Goal: Task Accomplishment & Management: Complete application form

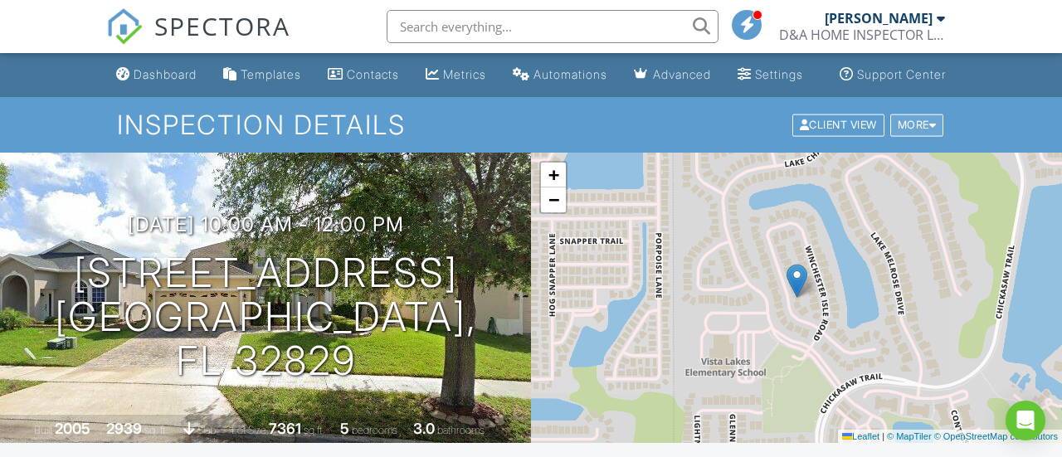
click at [902, 136] on div "More" at bounding box center [917, 125] width 54 height 22
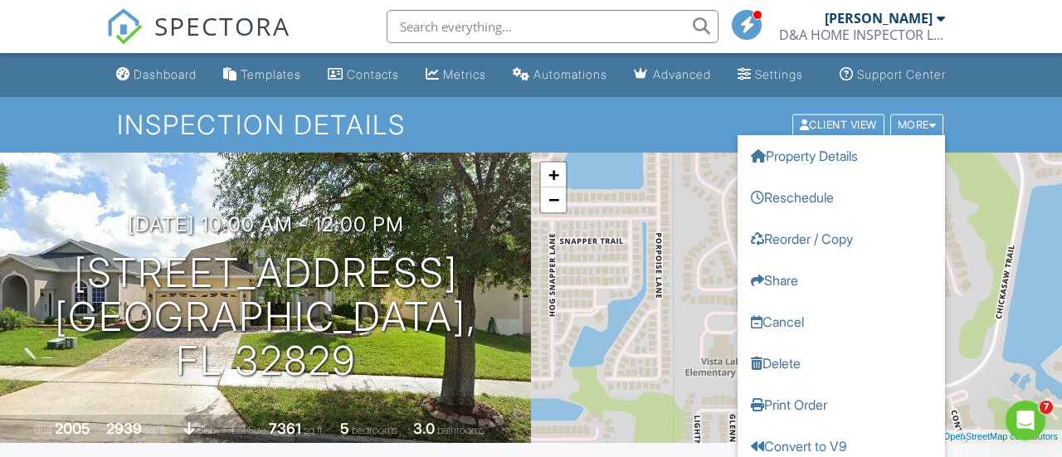
click at [997, 139] on div "Inspection Details Client View More Property Details Reschedule Reorder / Copy …" at bounding box center [531, 125] width 1062 height 56
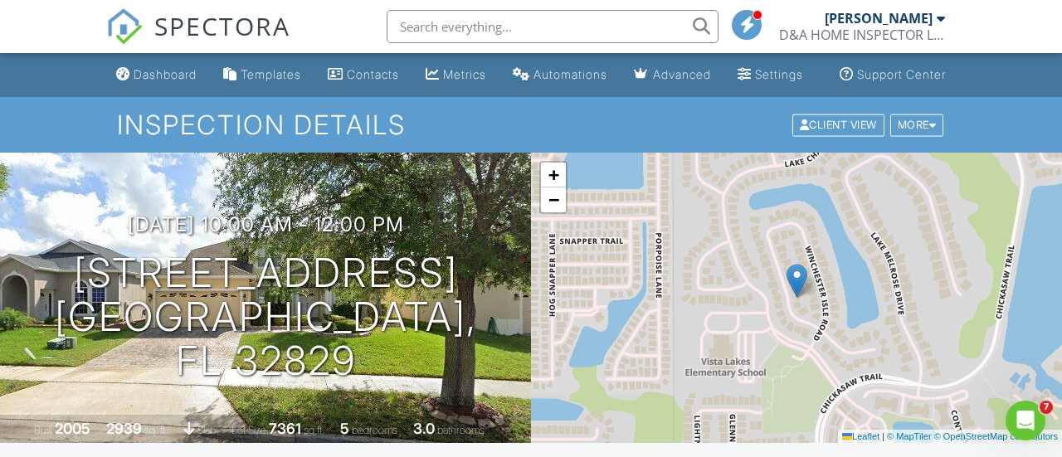
click at [571, 27] on input "text" at bounding box center [553, 26] width 332 height 33
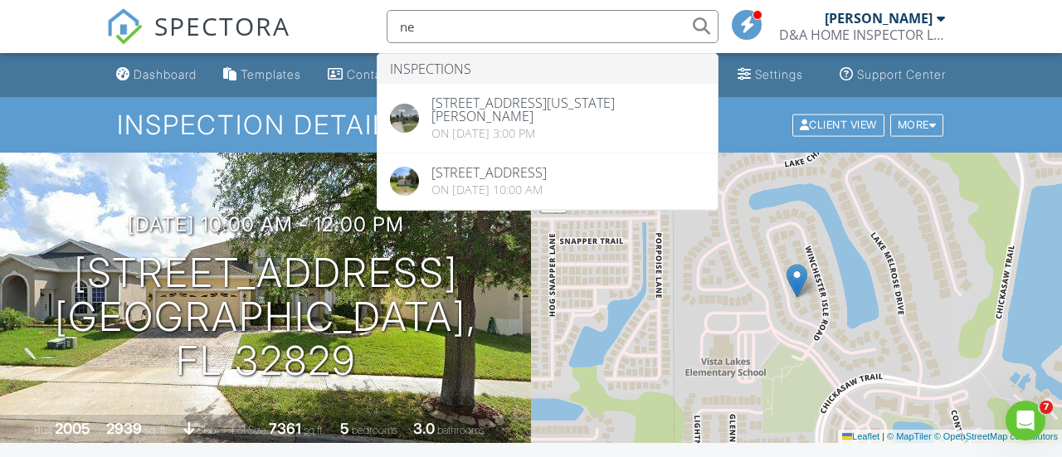
type input "n"
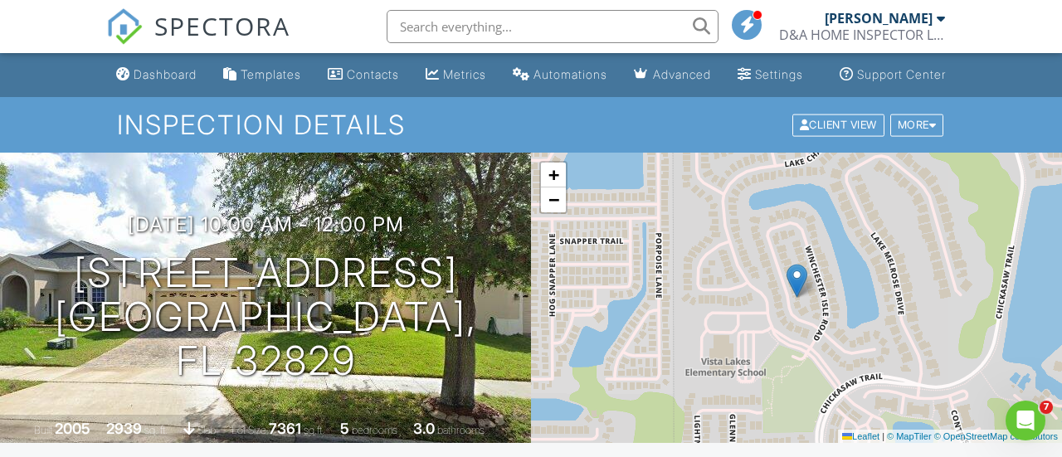
click at [942, 17] on div at bounding box center [941, 18] width 8 height 13
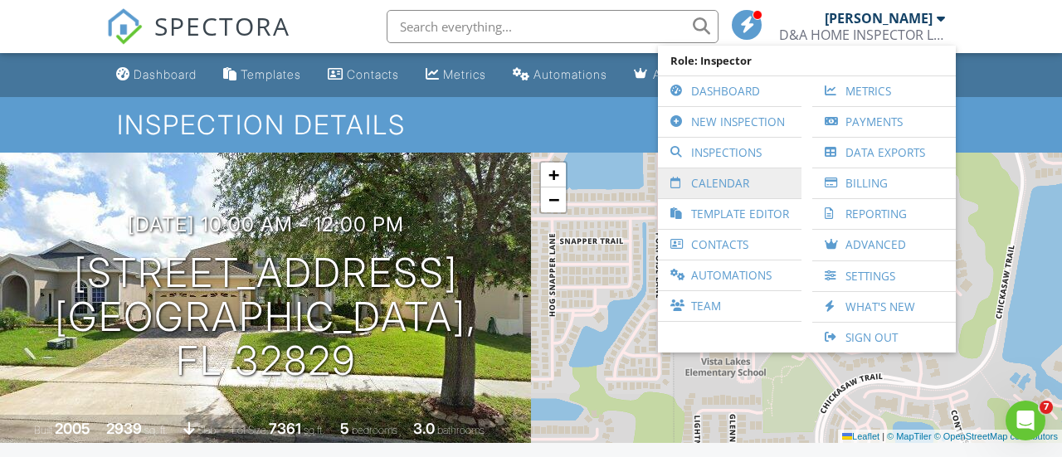
click at [726, 173] on link "Calendar" at bounding box center [729, 183] width 127 height 30
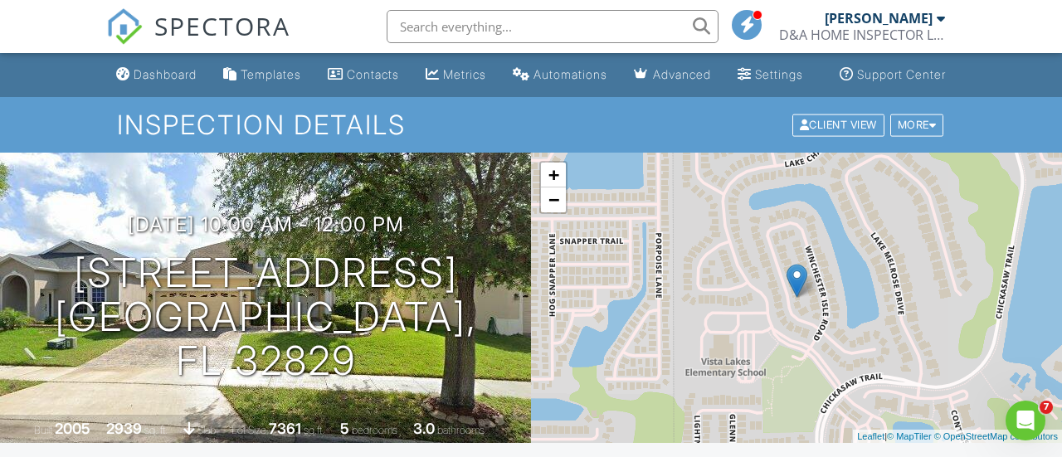
click at [751, 24] on span at bounding box center [747, 24] width 17 height 1
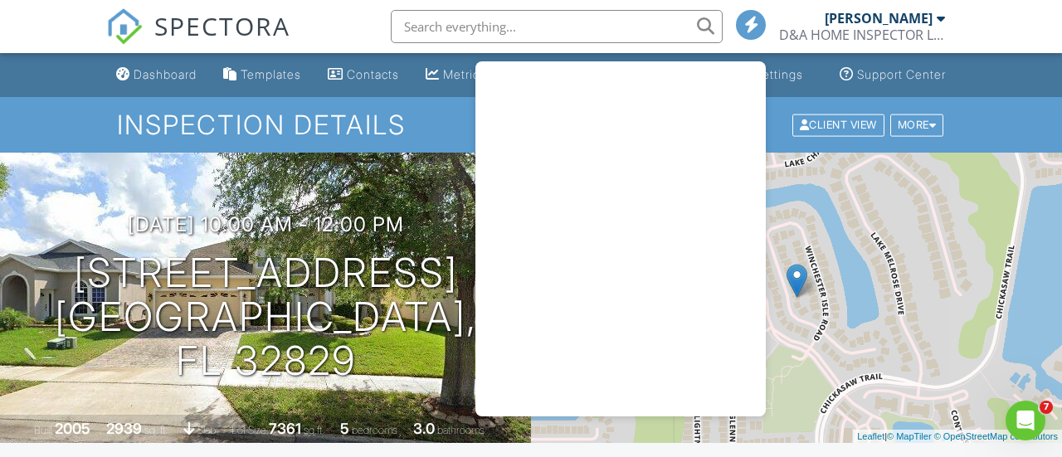
click at [910, 216] on div "+ − Leaflet | © MapTiler © OpenStreetMap contributors" at bounding box center [796, 298] width 531 height 290
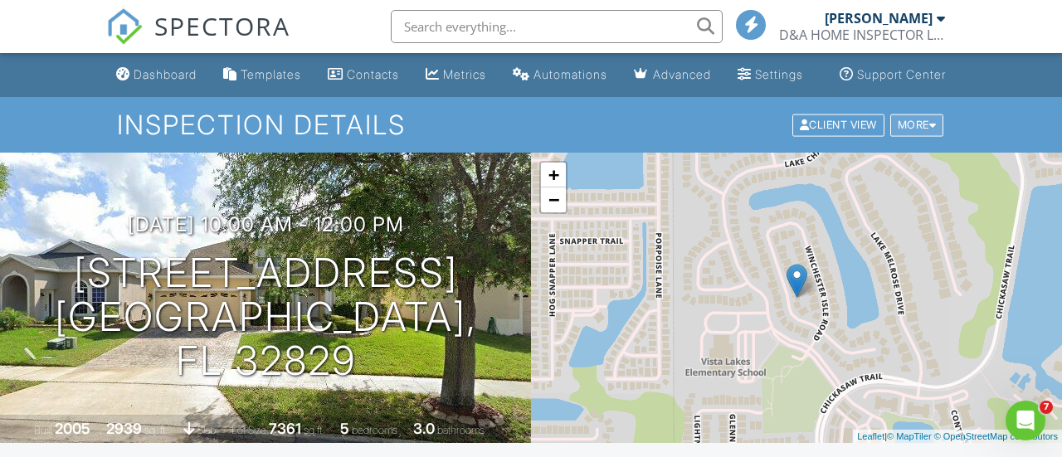
click at [911, 136] on div "More" at bounding box center [917, 125] width 54 height 22
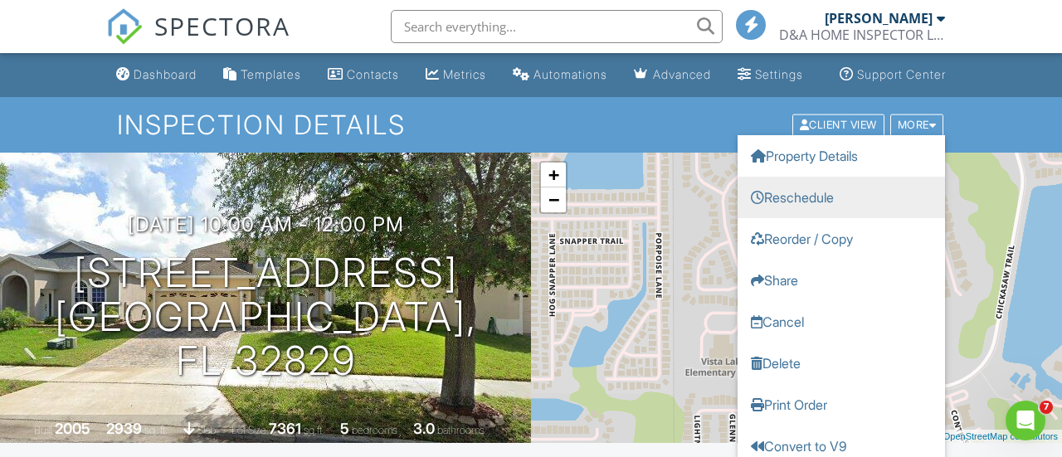
click at [801, 204] on link "Reschedule" at bounding box center [841, 196] width 207 height 41
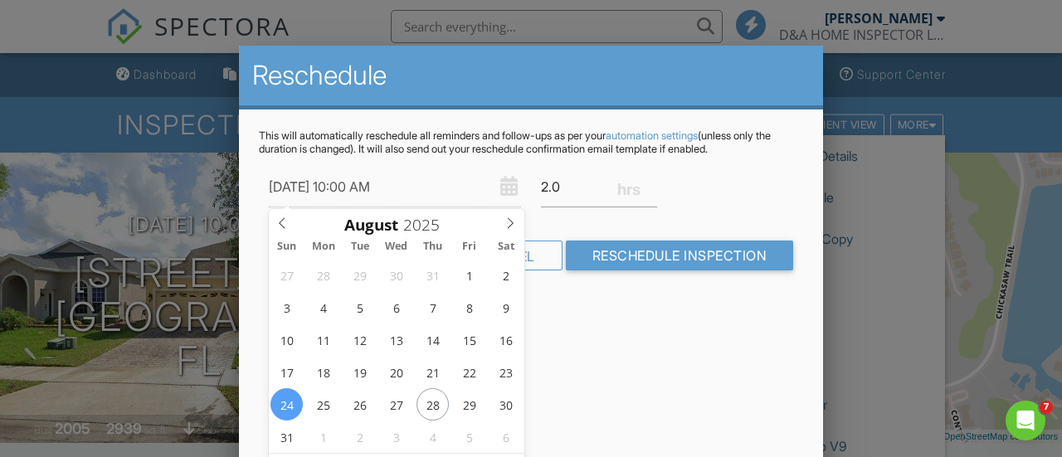
click at [771, 296] on div "This will automatically reschedule all reminders and follow-ups as per your aut…" at bounding box center [531, 215] width 584 height 210
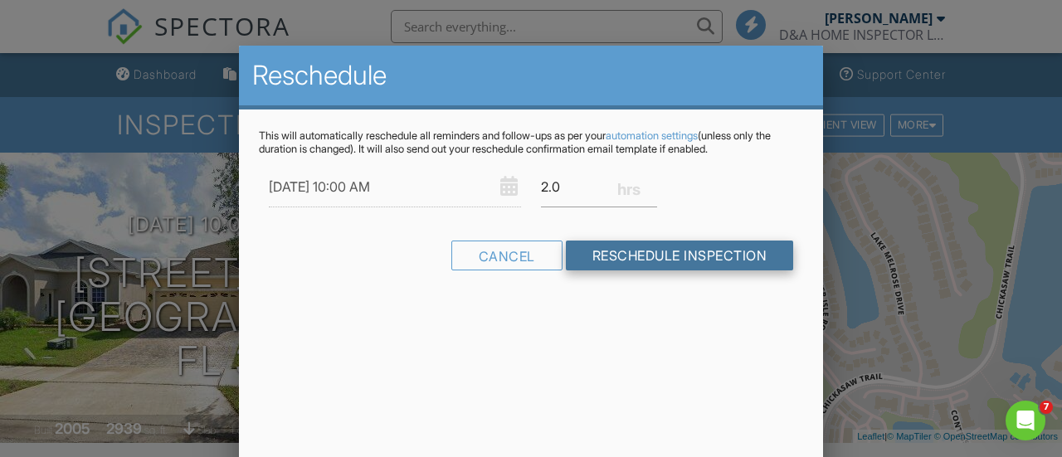
click at [587, 256] on input "Reschedule Inspection" at bounding box center [680, 256] width 228 height 30
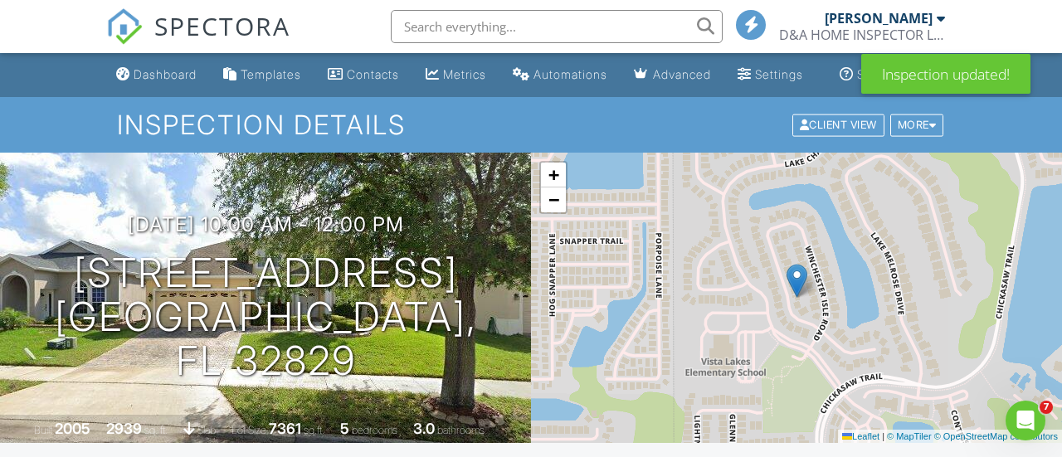
click at [894, 22] on div "[PERSON_NAME]" at bounding box center [879, 18] width 108 height 17
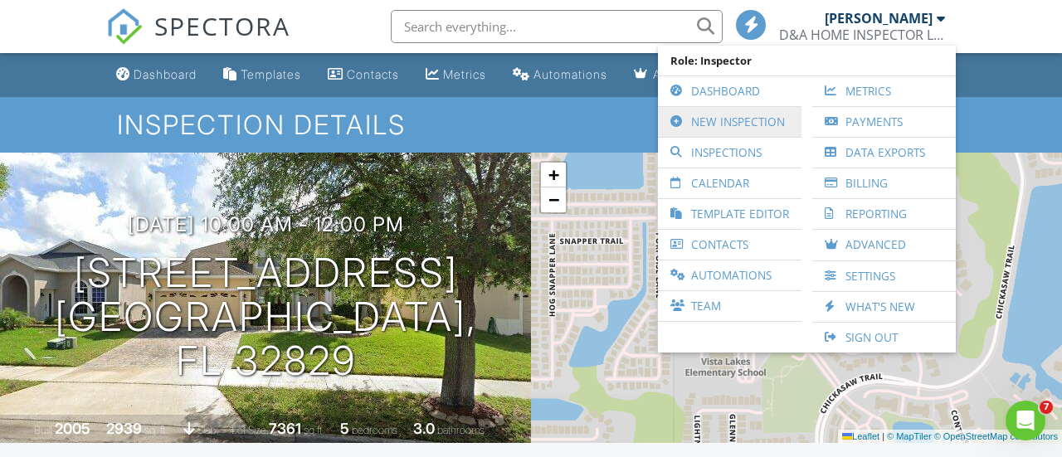
click at [742, 119] on link "New Inspection" at bounding box center [729, 122] width 127 height 30
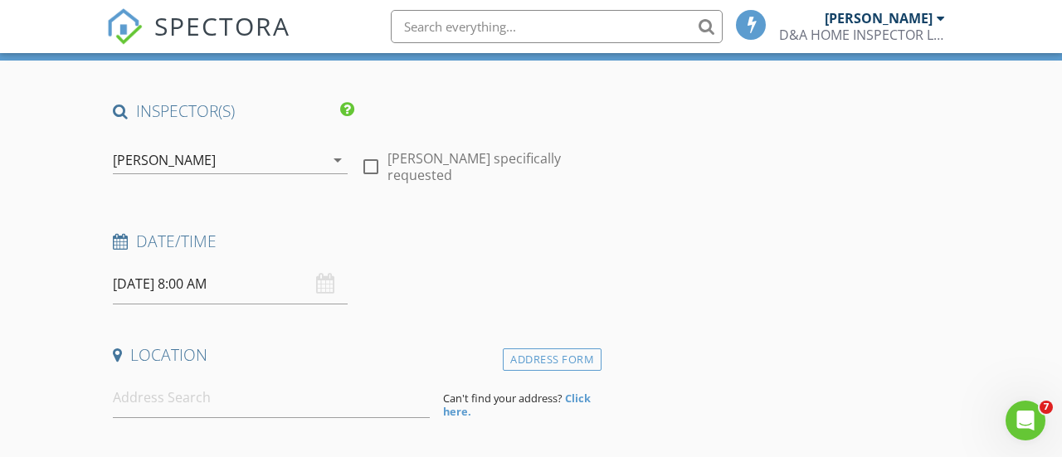
scroll to position [108, 0]
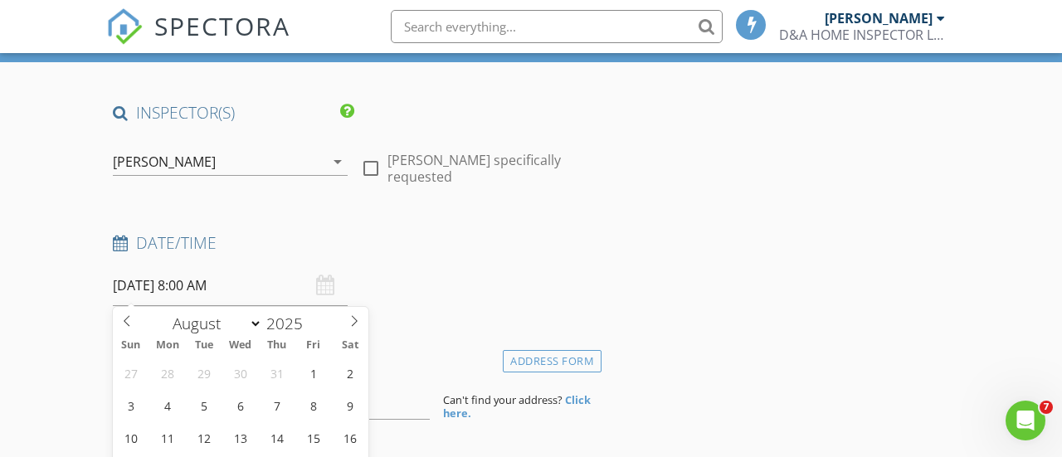
click at [180, 284] on input "08/29/2025 8:00 AM" at bounding box center [230, 285] width 235 height 41
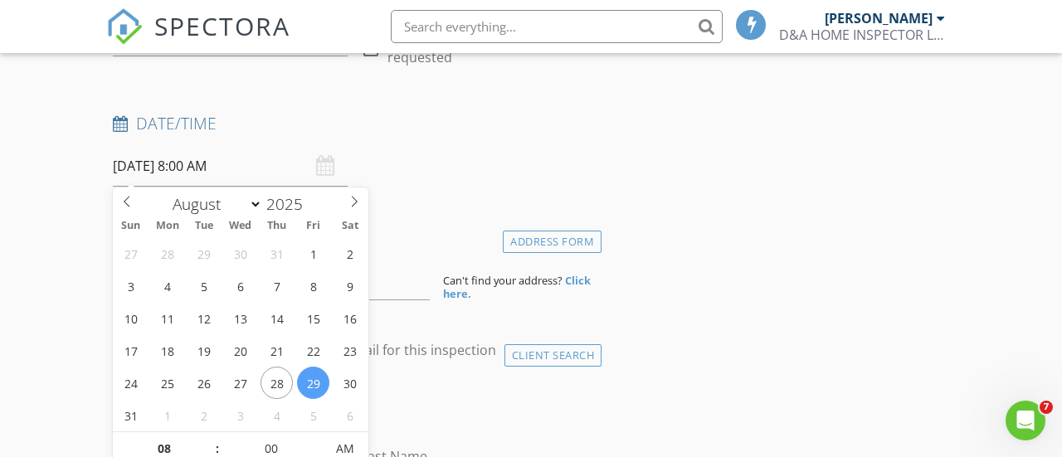
scroll to position [228, 0]
type input "08/30/2025 8:00 AM"
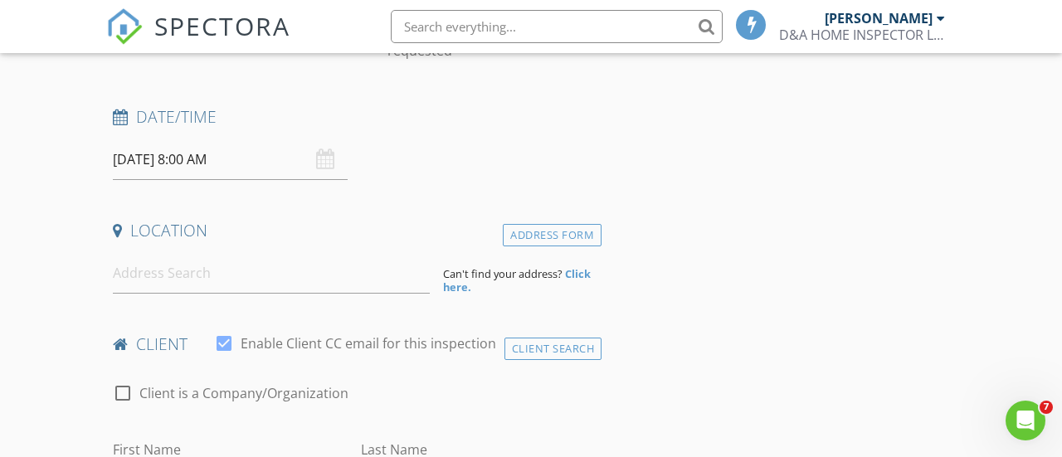
click at [427, 420] on div "check_box_outline_blank Client is a Company/Organization" at bounding box center [354, 401] width 482 height 43
click at [245, 274] on input at bounding box center [271, 273] width 317 height 41
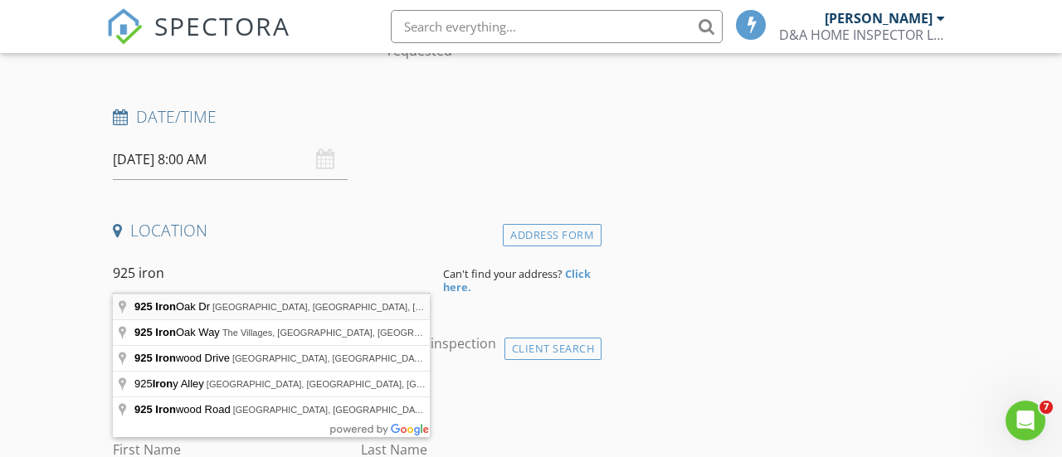
type input "925 Iron Oak Dr, Orlando, FL, USA"
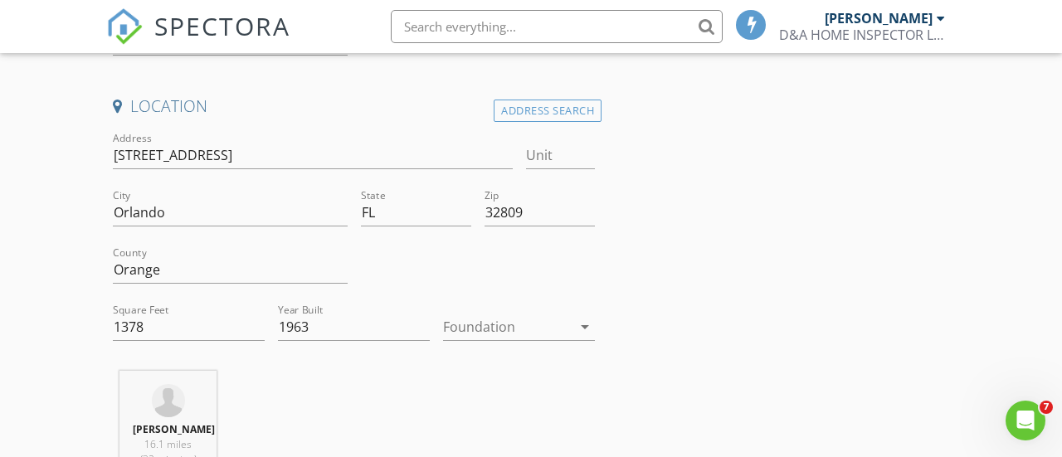
scroll to position [366, 0]
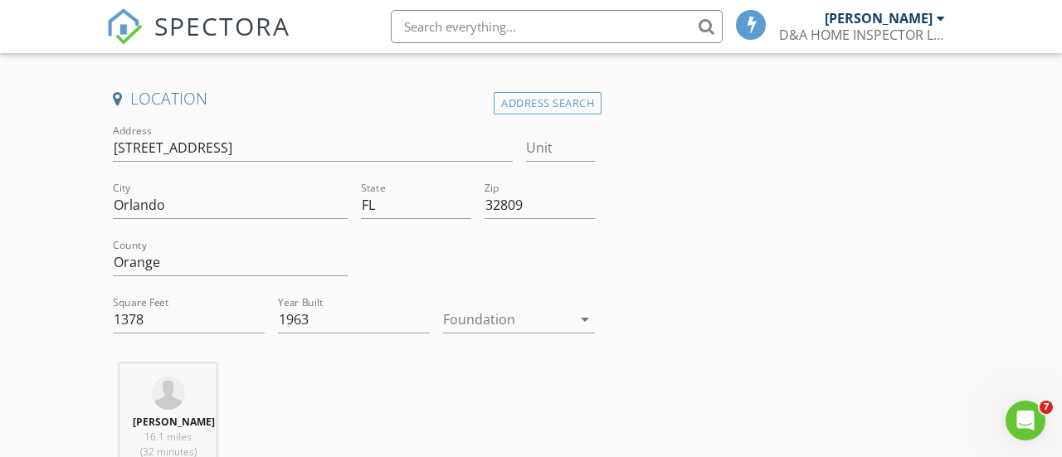
click at [572, 328] on div "Foundation arrow_drop_down" at bounding box center [519, 319] width 152 height 27
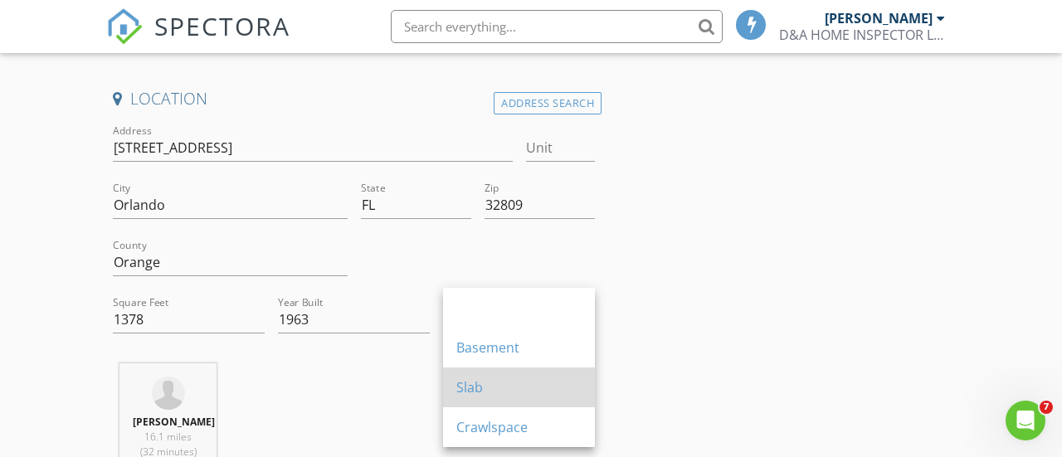
click at [482, 392] on div "Slab" at bounding box center [518, 387] width 125 height 20
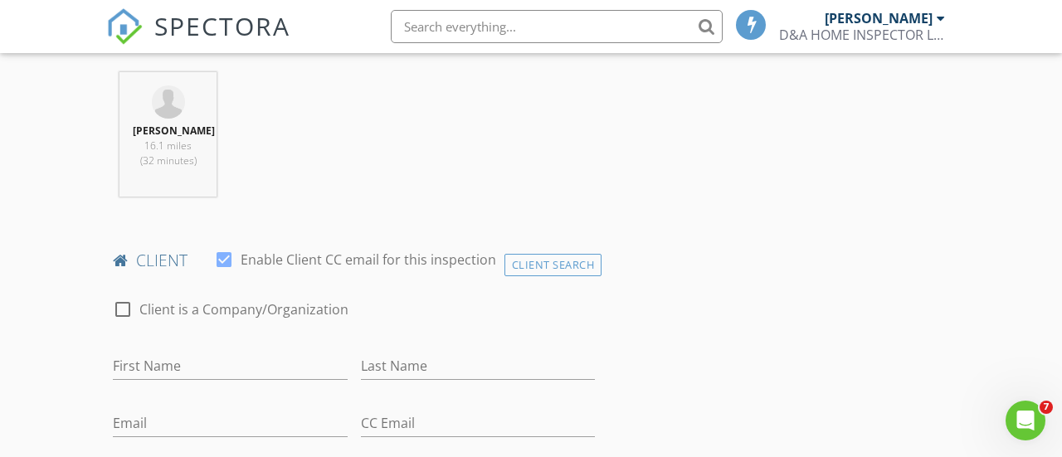
scroll to position [669, 0]
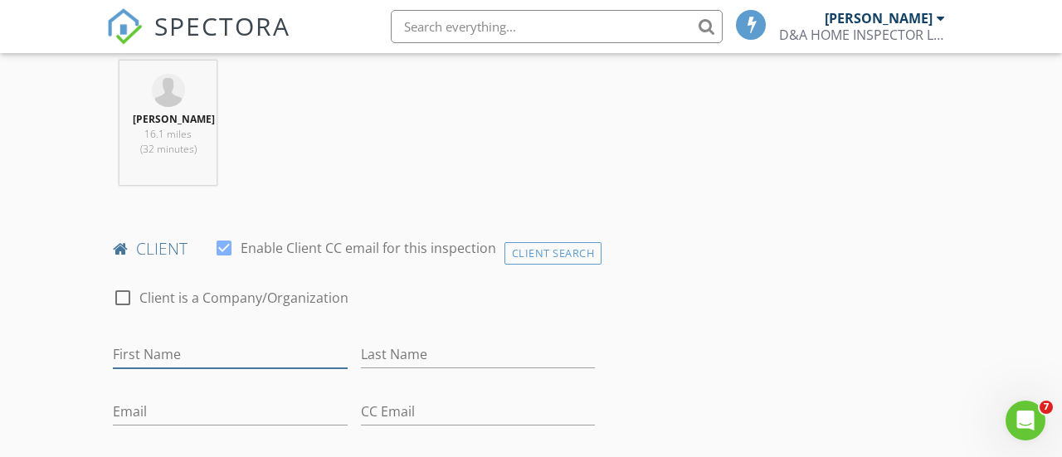
click at [158, 361] on input "First Name" at bounding box center [230, 354] width 235 height 27
type input "a"
type input "Andres"
click at [382, 356] on input "Last Name" at bounding box center [478, 354] width 235 height 27
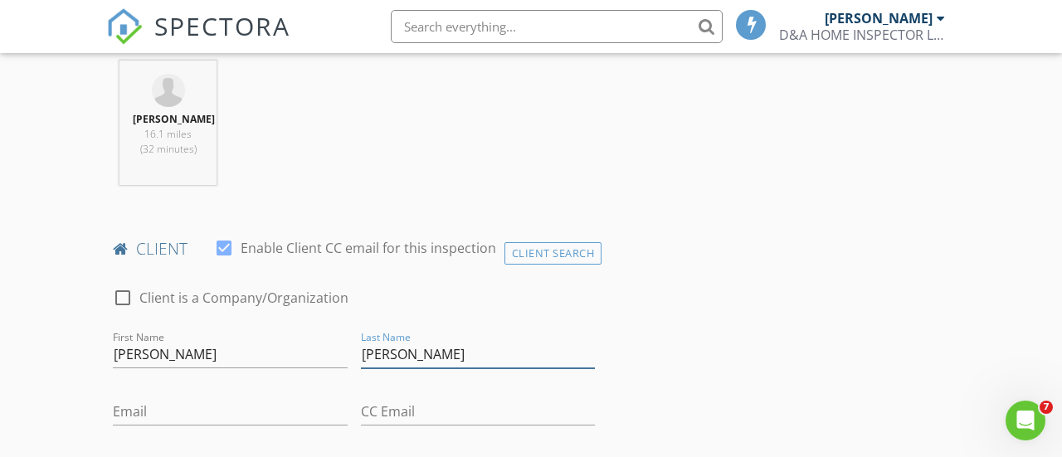
type input "Diaz"
click at [150, 416] on input "Email" at bounding box center [230, 411] width 235 height 27
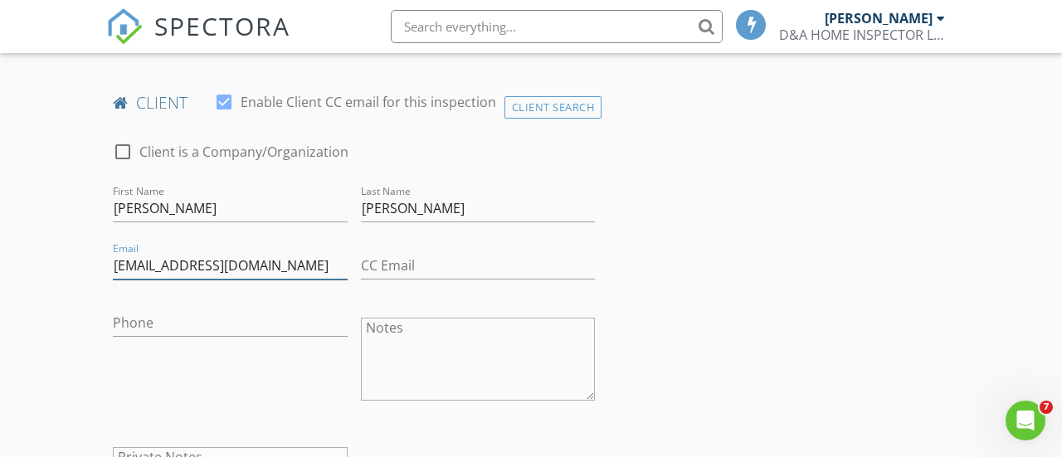
scroll to position [817, 0]
type input "[EMAIL_ADDRESS][DOMAIN_NAME]"
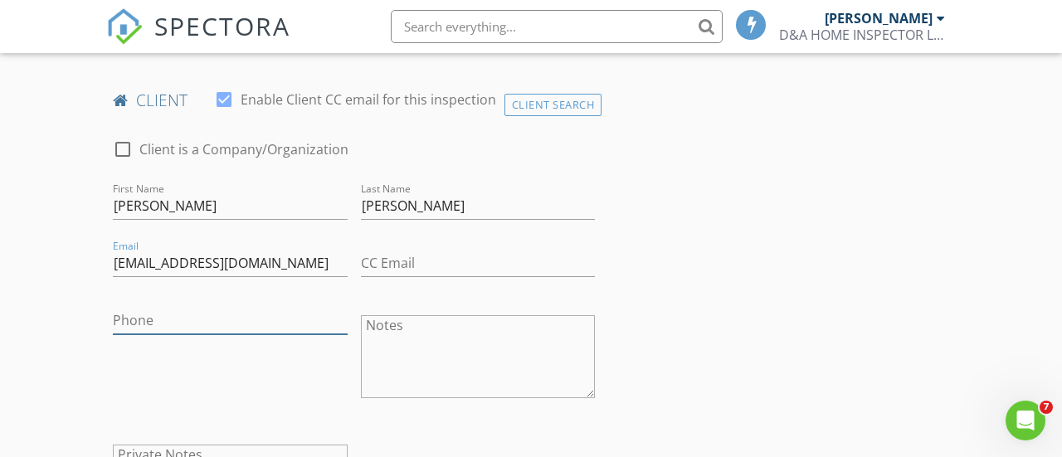
click at [217, 322] on input "Phone" at bounding box center [230, 320] width 235 height 27
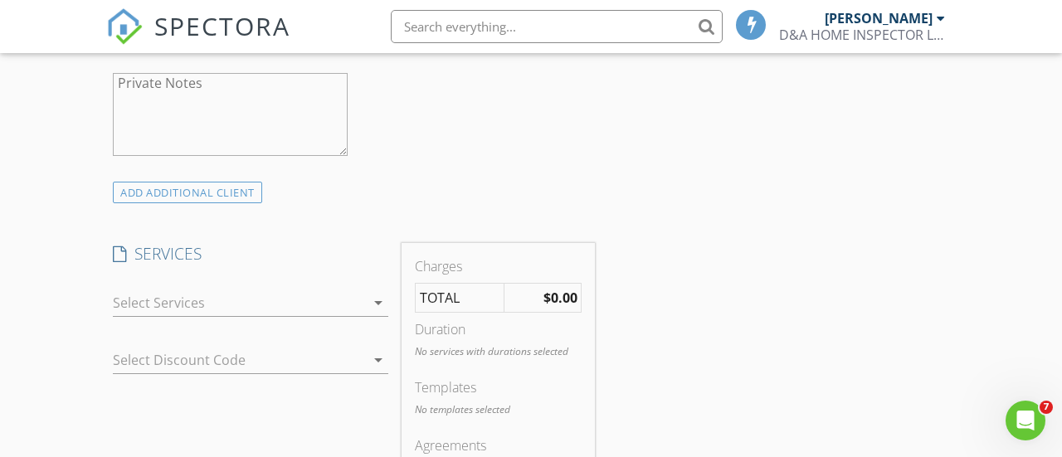
scroll to position [1200, 0]
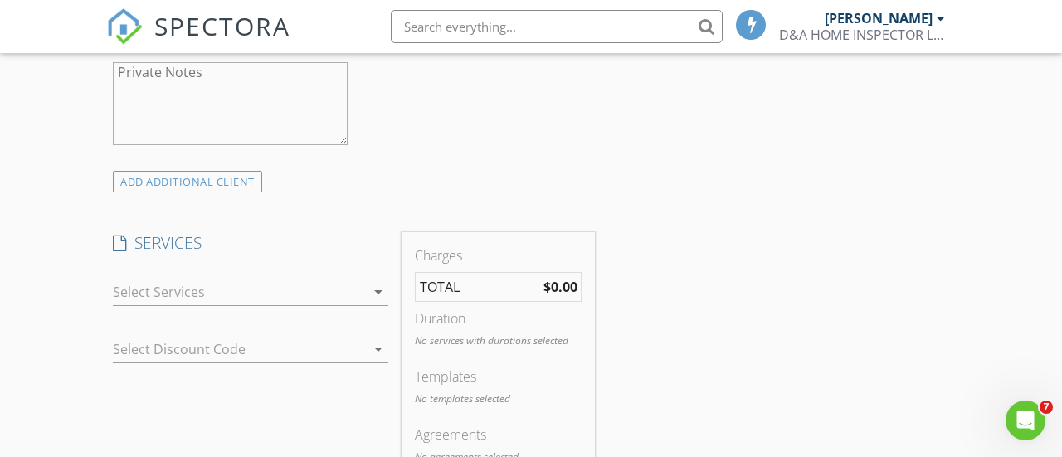
type input "[PHONE_NUMBER]"
click at [385, 291] on icon "arrow_drop_down" at bounding box center [378, 292] width 20 height 20
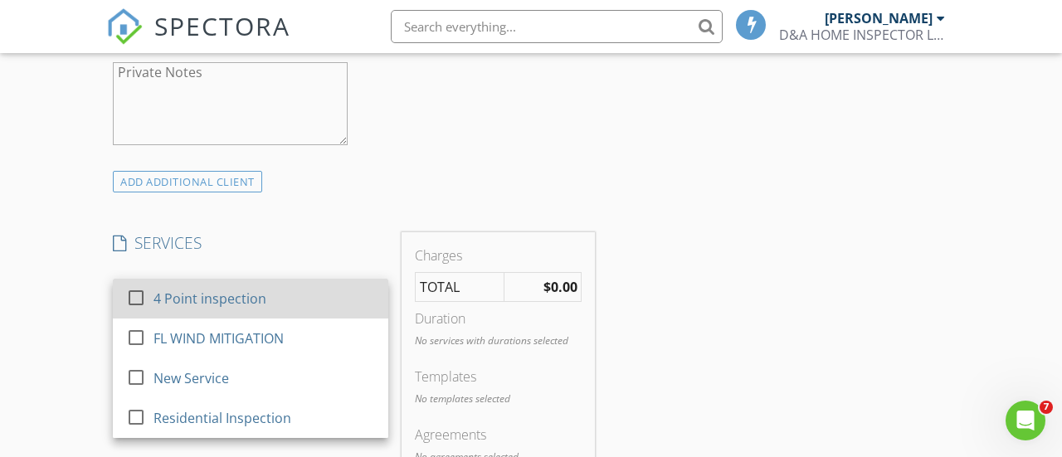
click at [149, 298] on div at bounding box center [136, 298] width 28 height 28
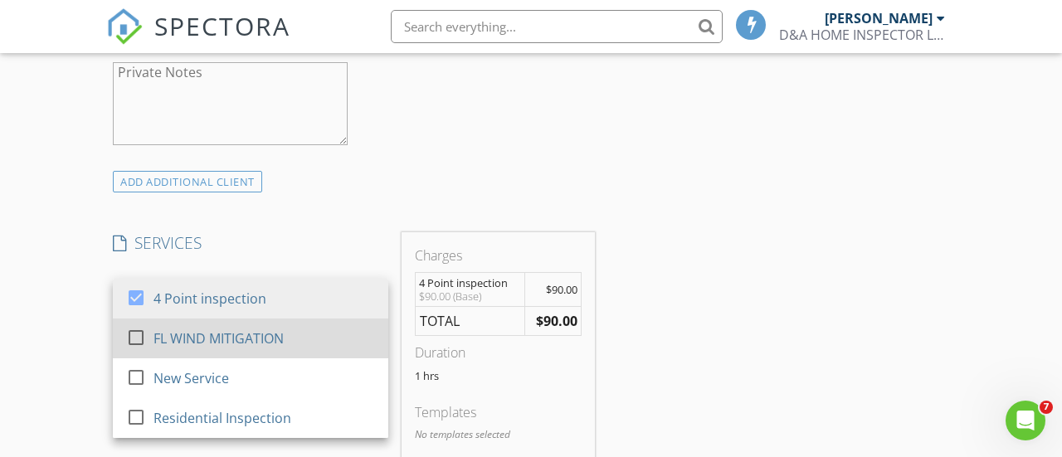
click at [136, 334] on div at bounding box center [136, 338] width 28 height 28
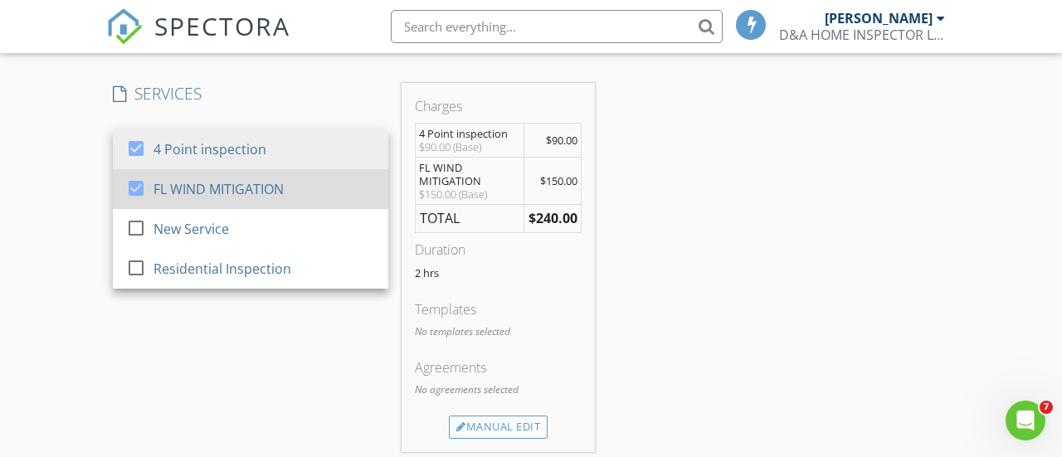
scroll to position [1385, 0]
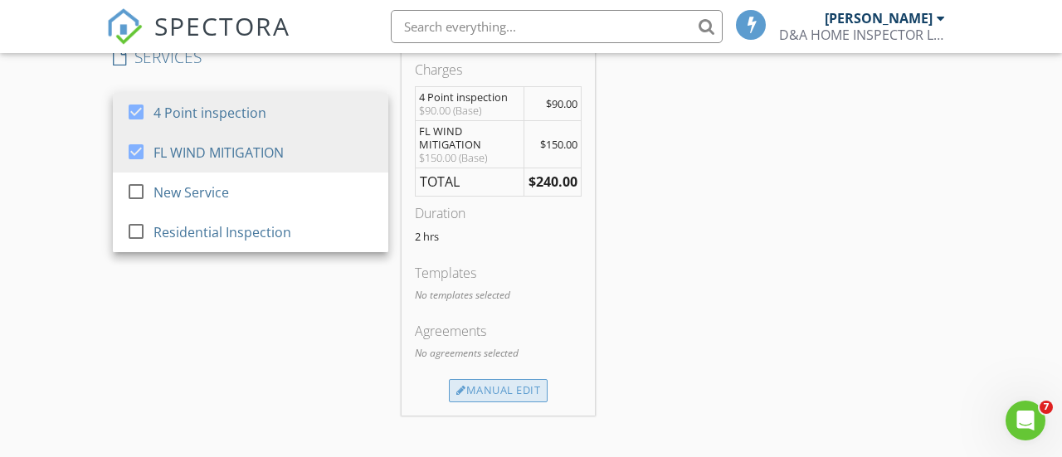
click at [488, 397] on div "Manual Edit" at bounding box center [498, 390] width 99 height 23
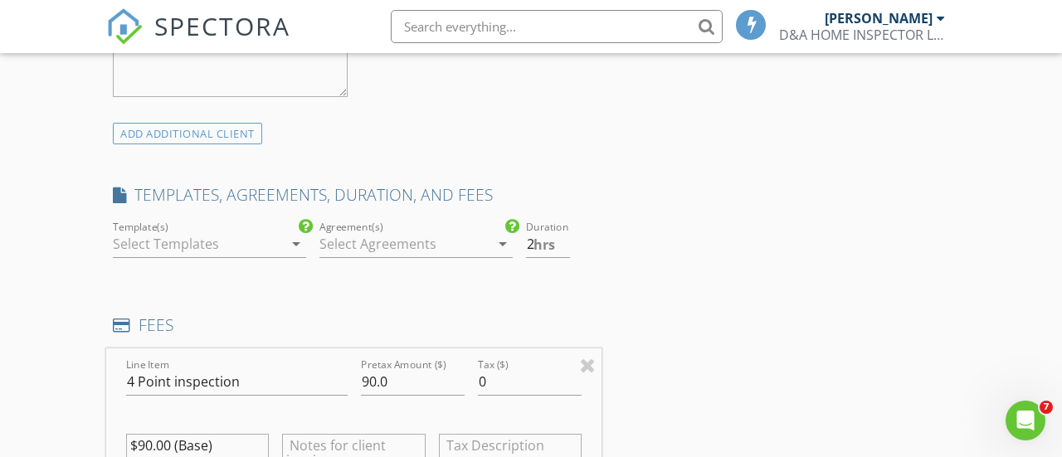
scroll to position [1238, 0]
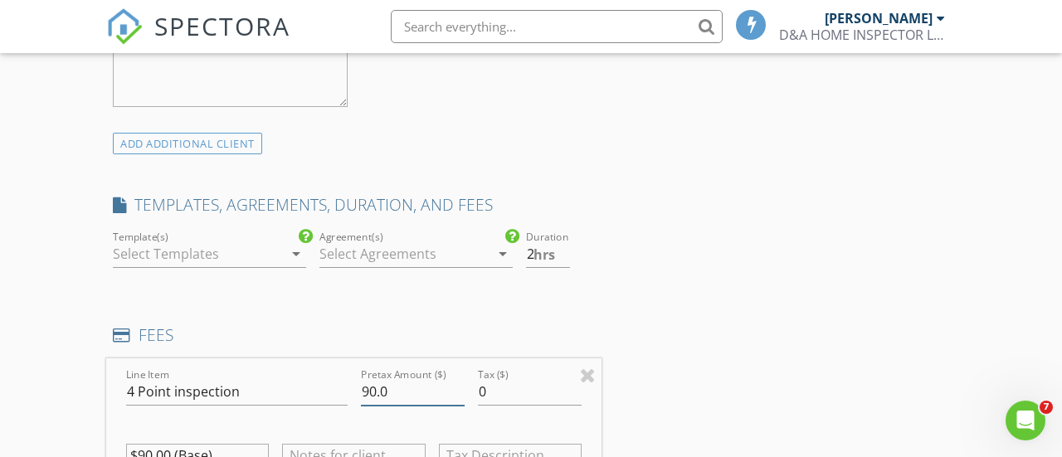
click at [376, 392] on input "90.0" at bounding box center [413, 391] width 104 height 27
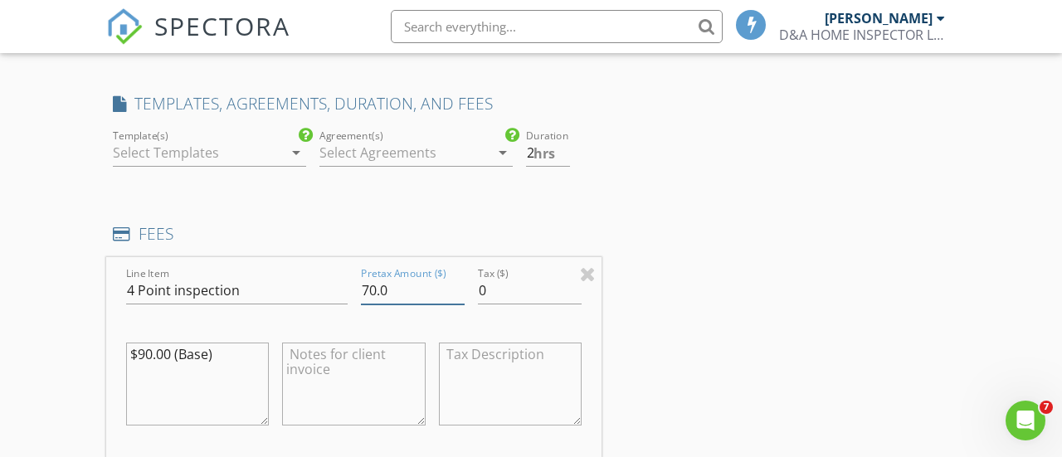
scroll to position [1340, 0]
type input "70.0"
click at [153, 353] on textarea "$90.00 (Base)" at bounding box center [197, 383] width 143 height 83
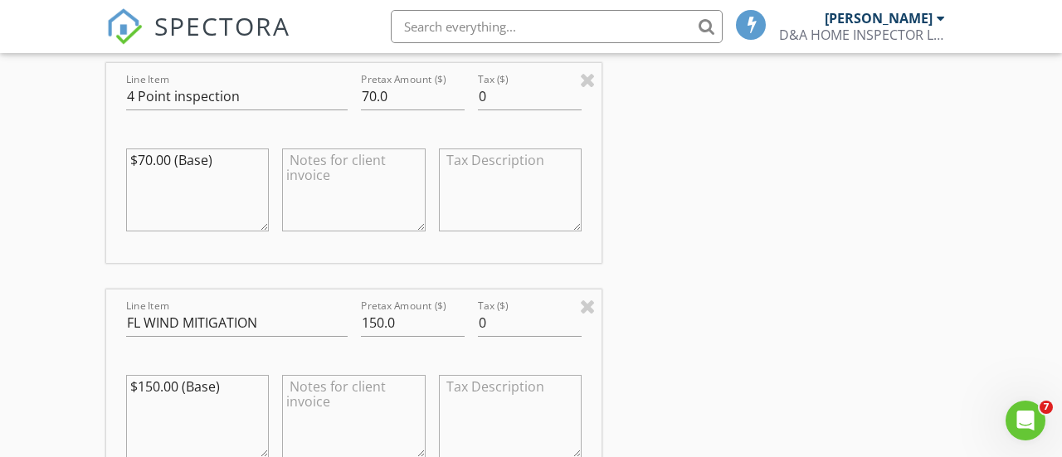
scroll to position [1534, 0]
type textarea "$70.00 (Base)"
click at [387, 324] on input "150.0" at bounding box center [413, 322] width 104 height 27
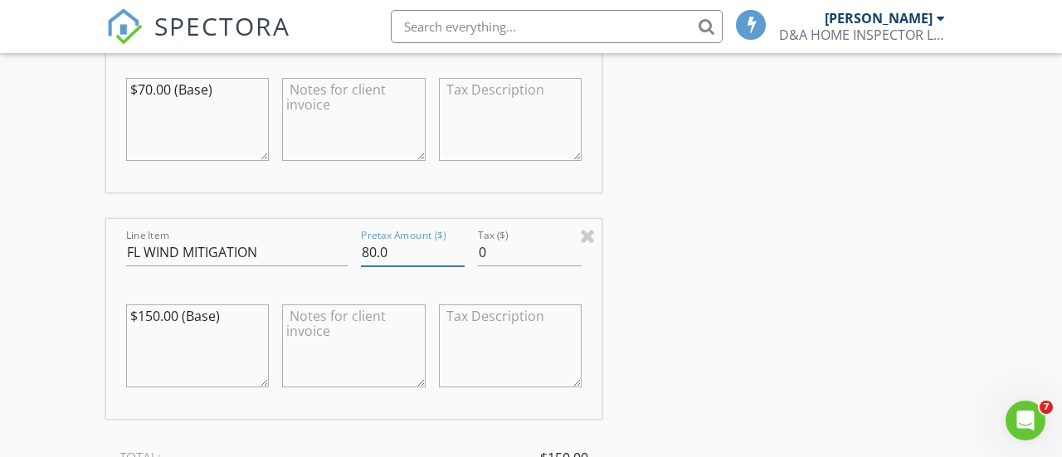
scroll to position [1606, 0]
type input "80.0"
click at [155, 327] on textarea "$150.00 (Base)" at bounding box center [197, 343] width 143 height 83
click at [168, 314] on textarea "$150.00 (Base)" at bounding box center [197, 343] width 143 height 83
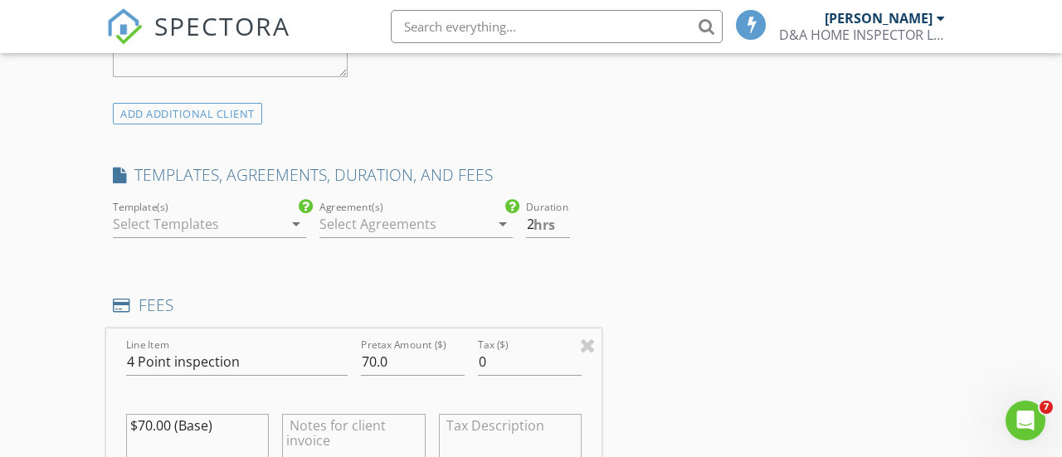
scroll to position [1259, 0]
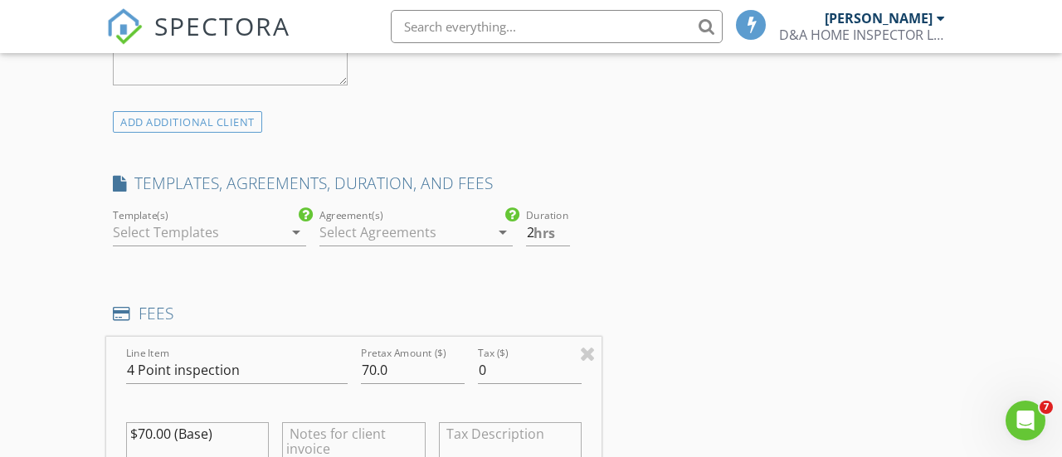
type textarea "$80.0 (Base)"
click at [287, 240] on div "Template(s) arrow_drop_down" at bounding box center [209, 232] width 193 height 27
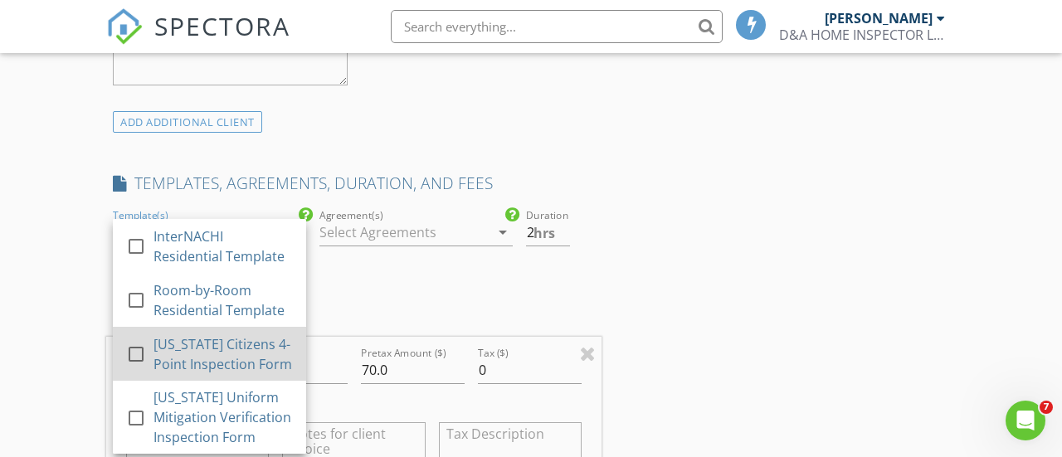
click at [143, 352] on div at bounding box center [136, 354] width 28 height 28
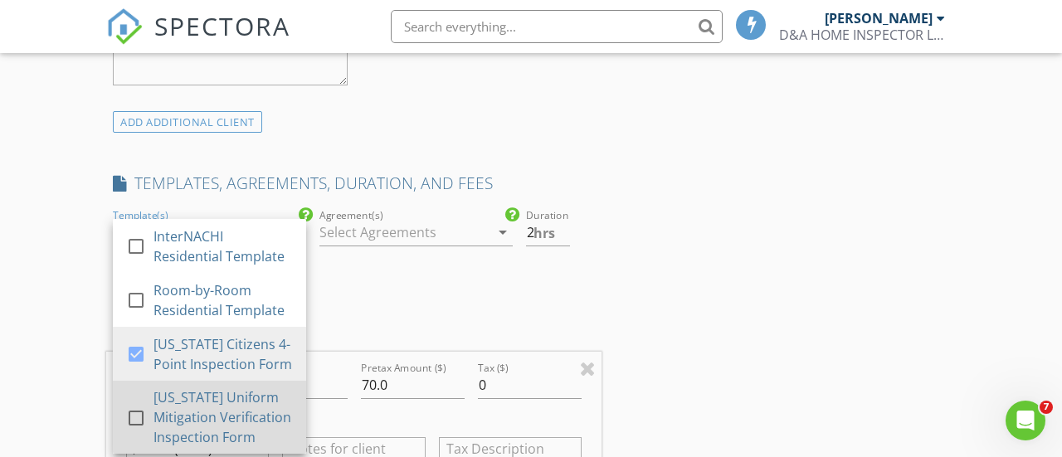
click at [136, 417] on div at bounding box center [136, 418] width 28 height 28
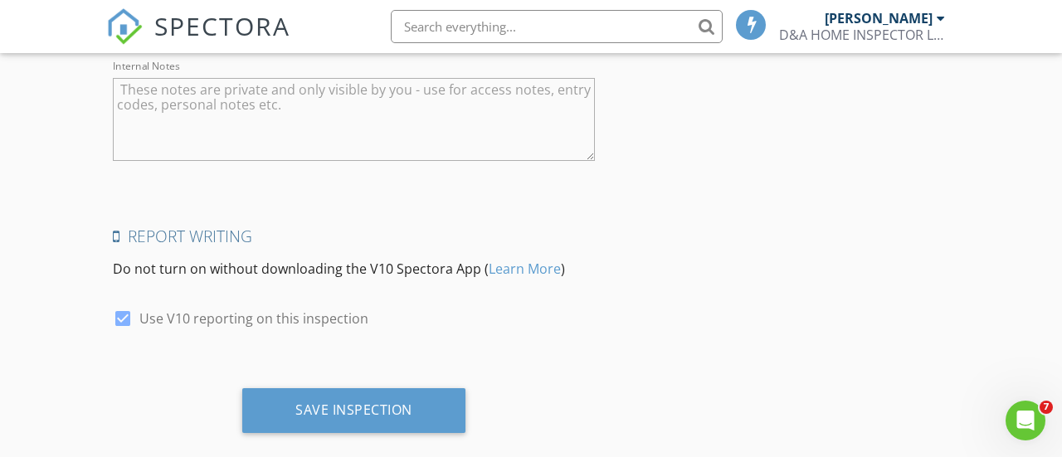
scroll to position [2967, 0]
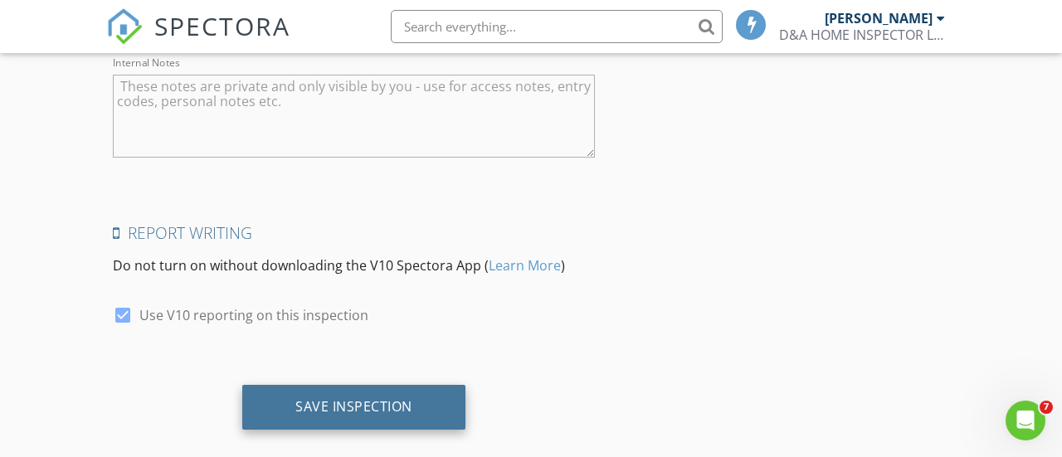
click at [382, 400] on div "Save Inspection" at bounding box center [353, 406] width 117 height 17
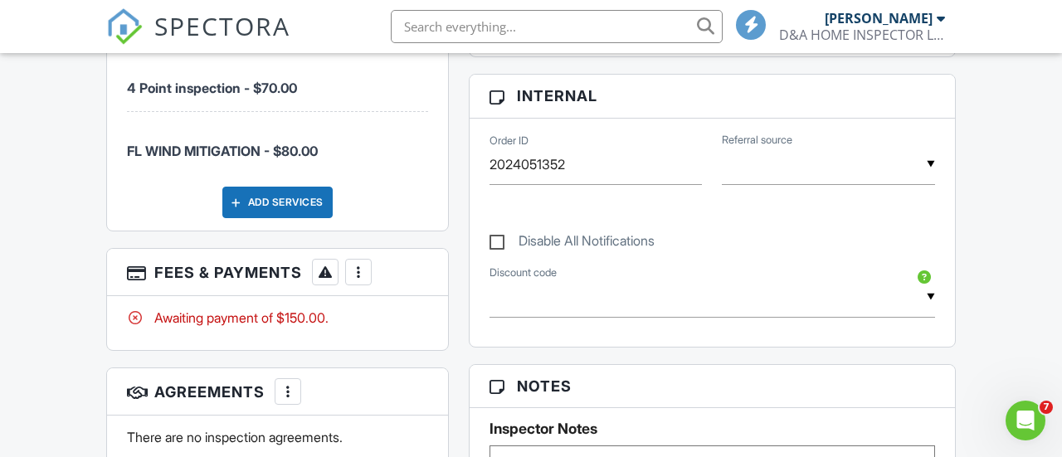
scroll to position [843, 0]
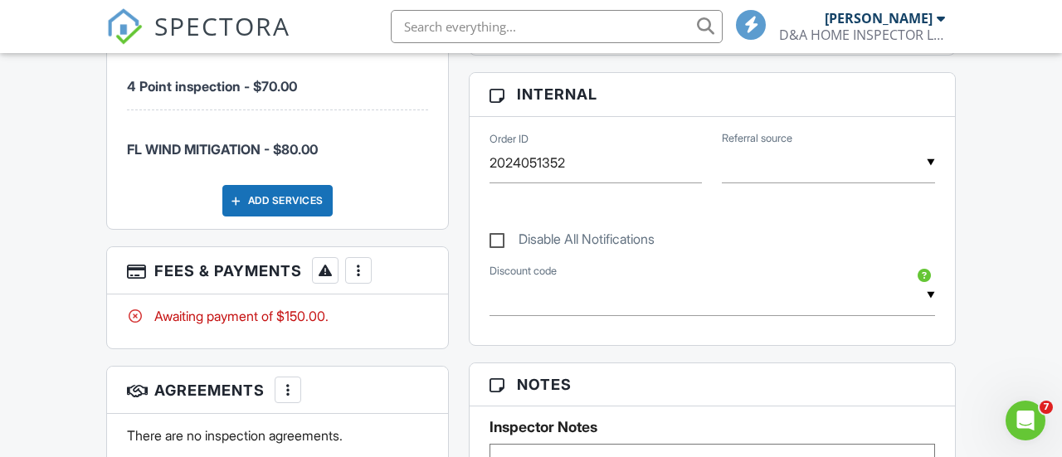
click at [365, 284] on div "More" at bounding box center [358, 270] width 27 height 27
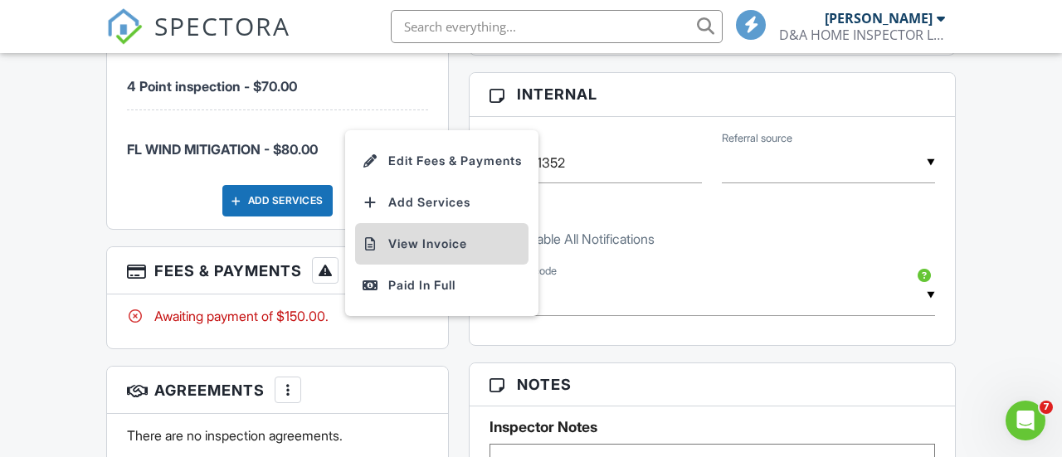
click at [438, 265] on li "View Invoice" at bounding box center [441, 243] width 173 height 41
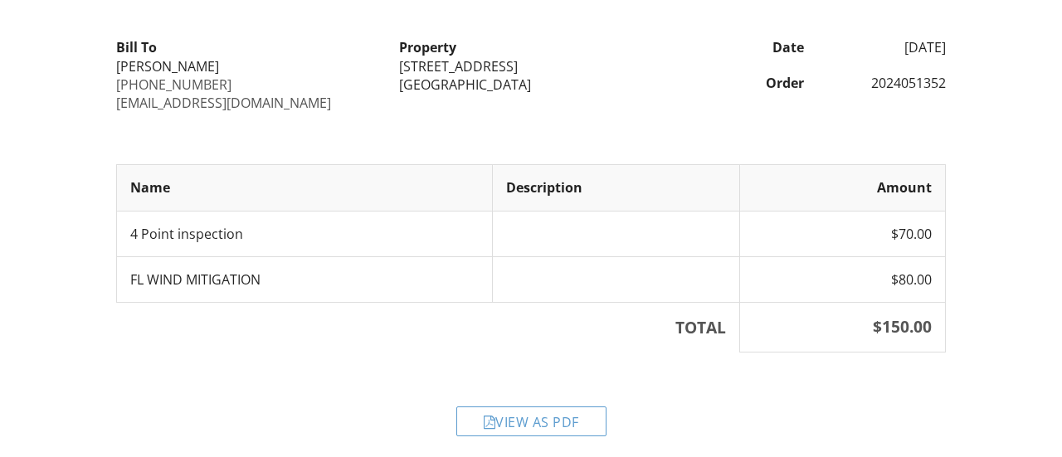
scroll to position [199, 0]
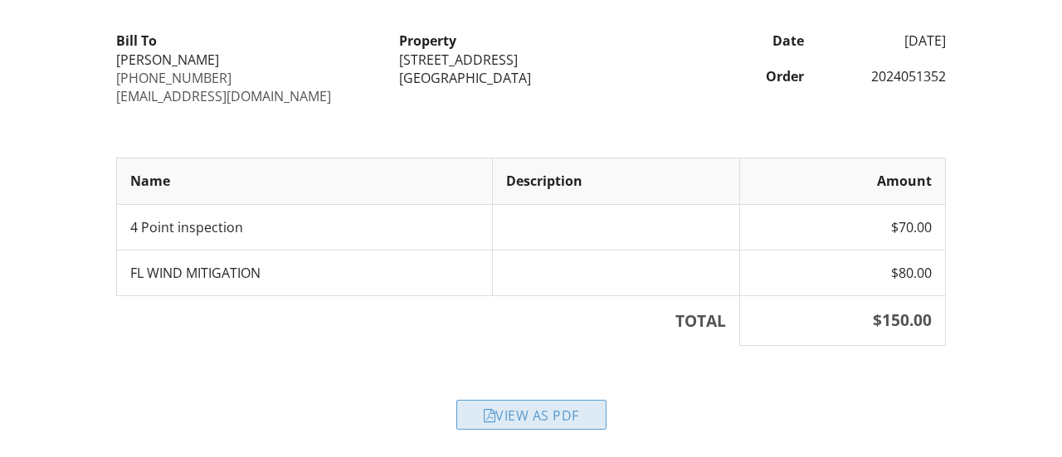
click at [548, 426] on div "View as PDF" at bounding box center [531, 415] width 150 height 30
